Goal: Information Seeking & Learning: Find specific page/section

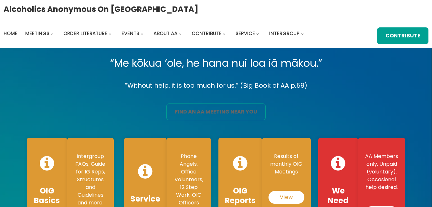
click at [212, 112] on link "find an aa meeting near you" at bounding box center [215, 112] width 99 height 17
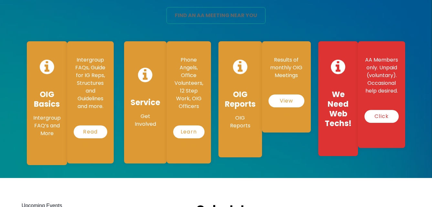
scroll to position [97, 0]
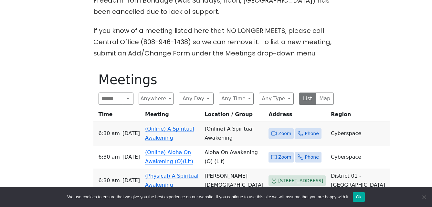
click at [179, 126] on link "(Online) A Spiritual Awakening" at bounding box center [169, 133] width 49 height 15
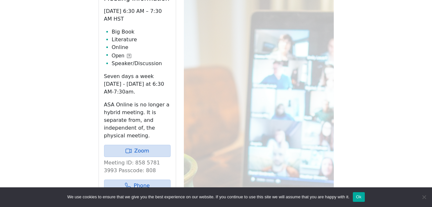
scroll to position [379, 0]
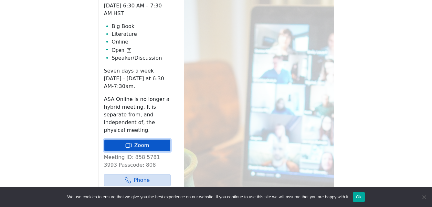
click at [148, 140] on link "Zoom" at bounding box center [137, 146] width 67 height 12
